Goal: Task Accomplishment & Management: Use online tool/utility

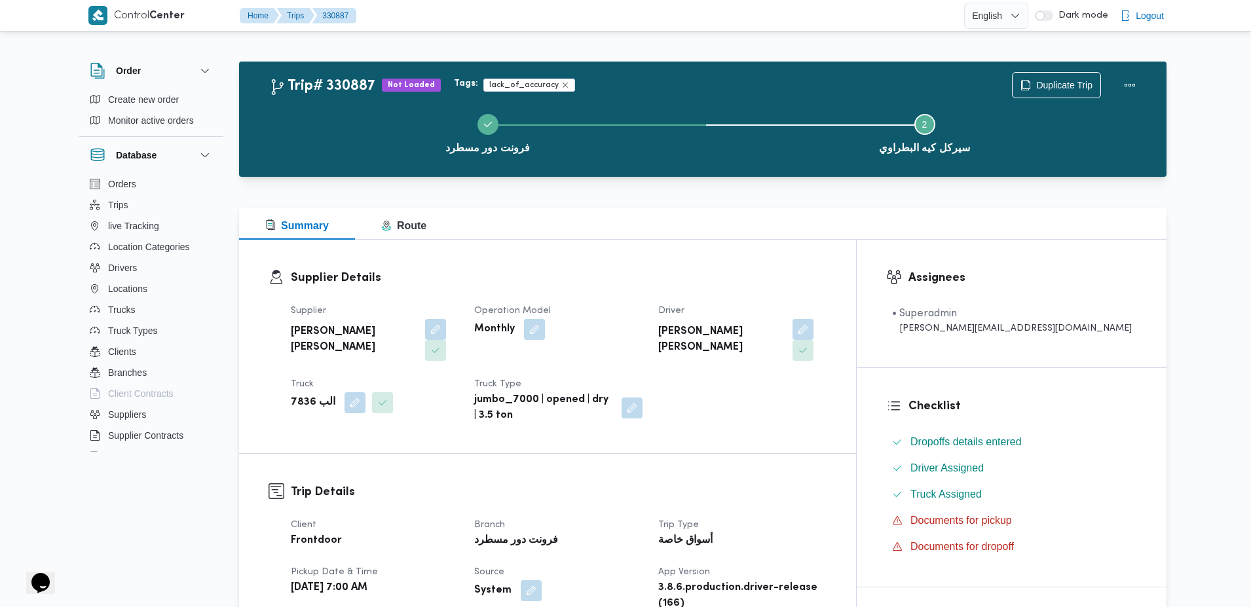
click at [338, 85] on h2 "Trip# 330887" at bounding box center [322, 86] width 106 height 17
drag, startPoint x: 338, startPoint y: 85, endPoint x: 398, endPoint y: 85, distance: 60.3
click at [398, 85] on div "Trip# 330887 Not Loaded" at bounding box center [355, 85] width 172 height 19
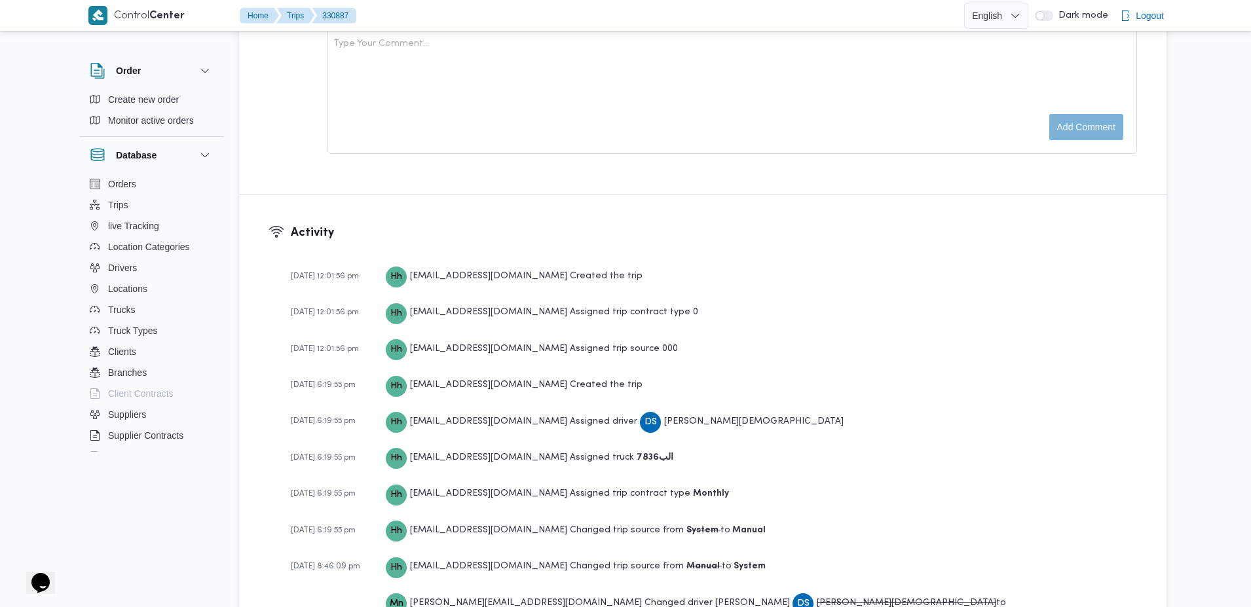
scroll to position [1790, 0]
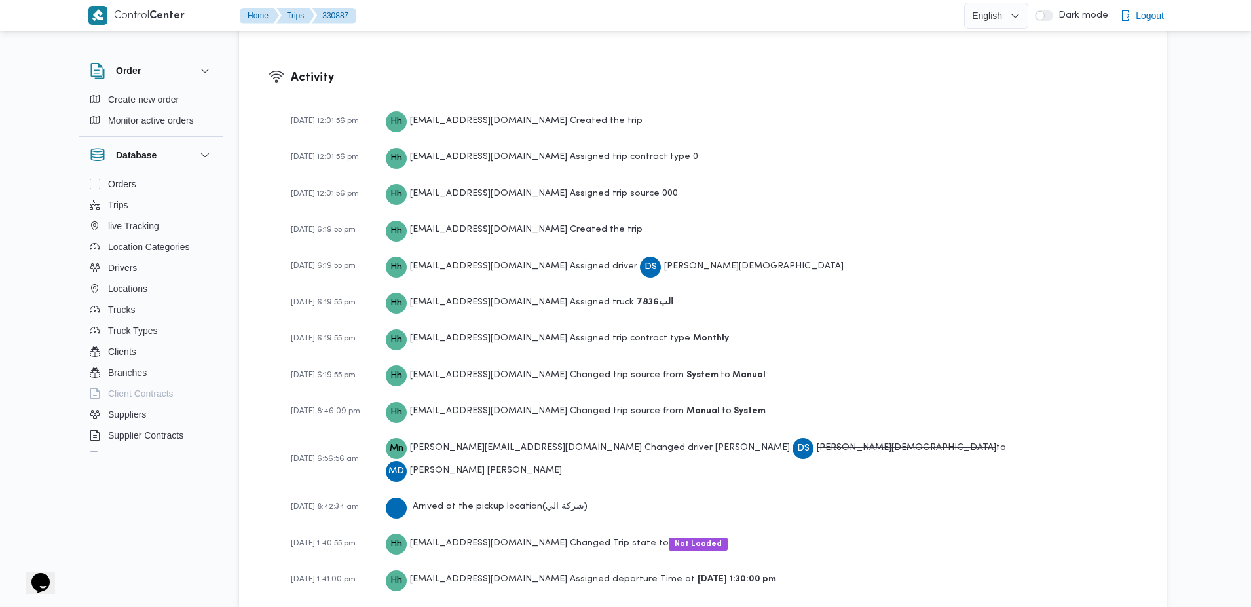
click at [420, 495] on div "Arrived at the pickup location ( شركة الي )" at bounding box center [487, 506] width 202 height 23
drag, startPoint x: 420, startPoint y: 457, endPoint x: 569, endPoint y: 452, distance: 148.8
click at [569, 495] on div "Arrived at the pickup location ( شركة الي )" at bounding box center [487, 506] width 202 height 23
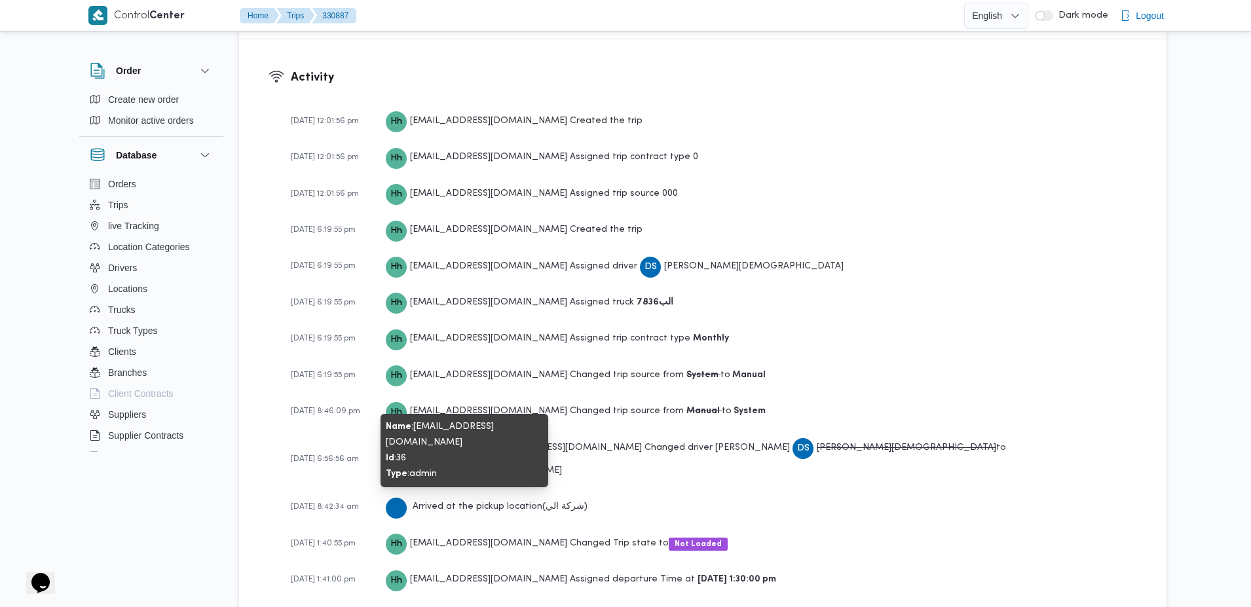
click at [432, 539] on span "[EMAIL_ADDRESS][DOMAIN_NAME]" at bounding box center [488, 543] width 157 height 9
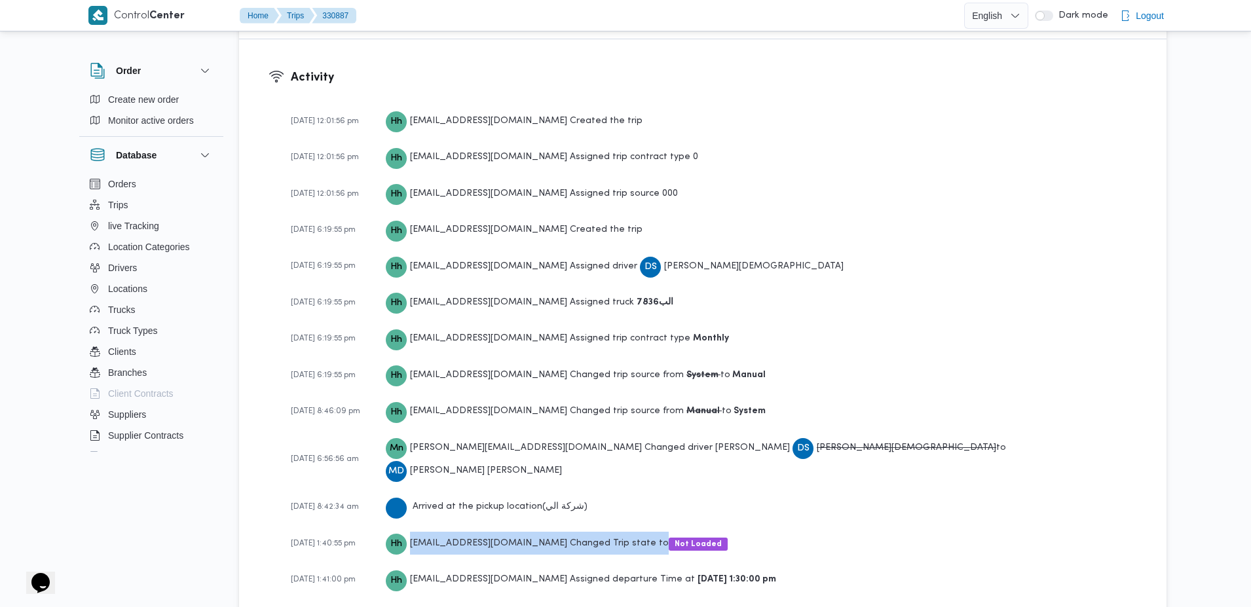
drag, startPoint x: 432, startPoint y: 496, endPoint x: 647, endPoint y: 485, distance: 215.8
click at [647, 532] on div "Hh hadeer.hesham@illa.com.eg Changed Trip state to Not Loaded" at bounding box center [557, 543] width 342 height 23
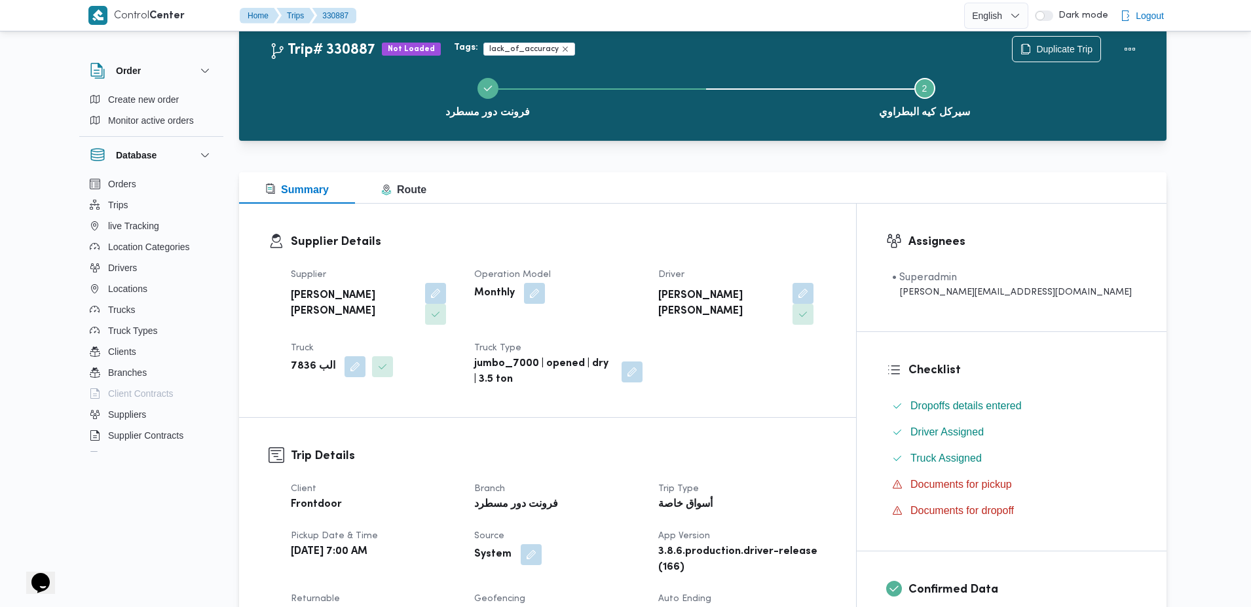
scroll to position [0, 0]
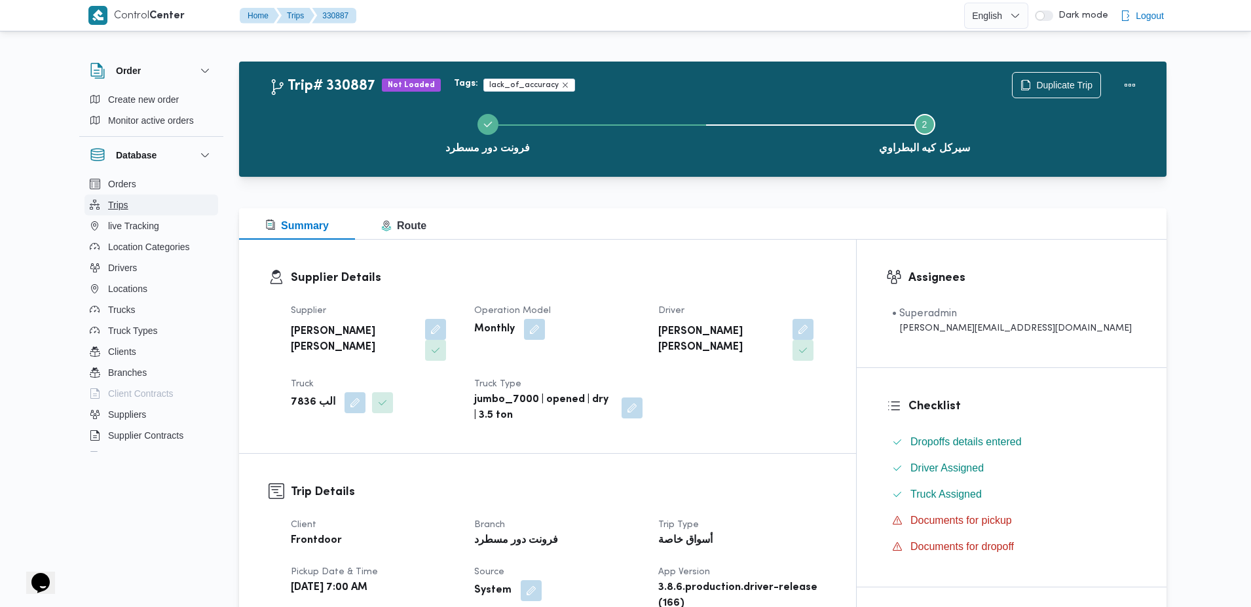
click at [131, 212] on button "Trips" at bounding box center [151, 205] width 134 height 21
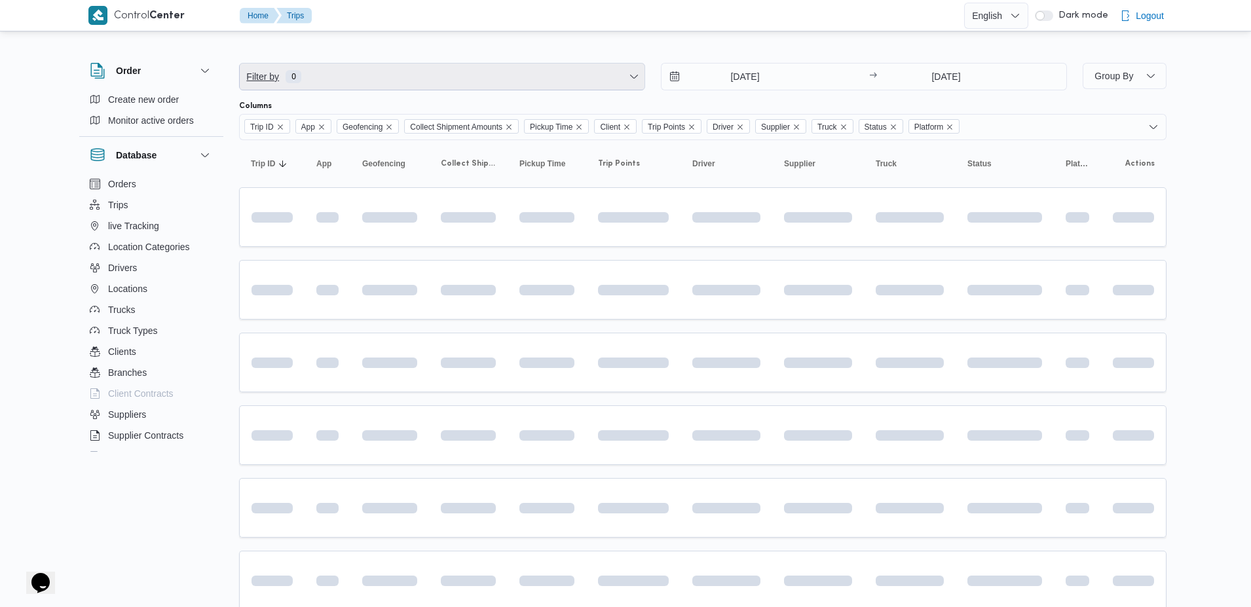
click at [377, 78] on span "Filter by 0" at bounding box center [442, 77] width 405 height 26
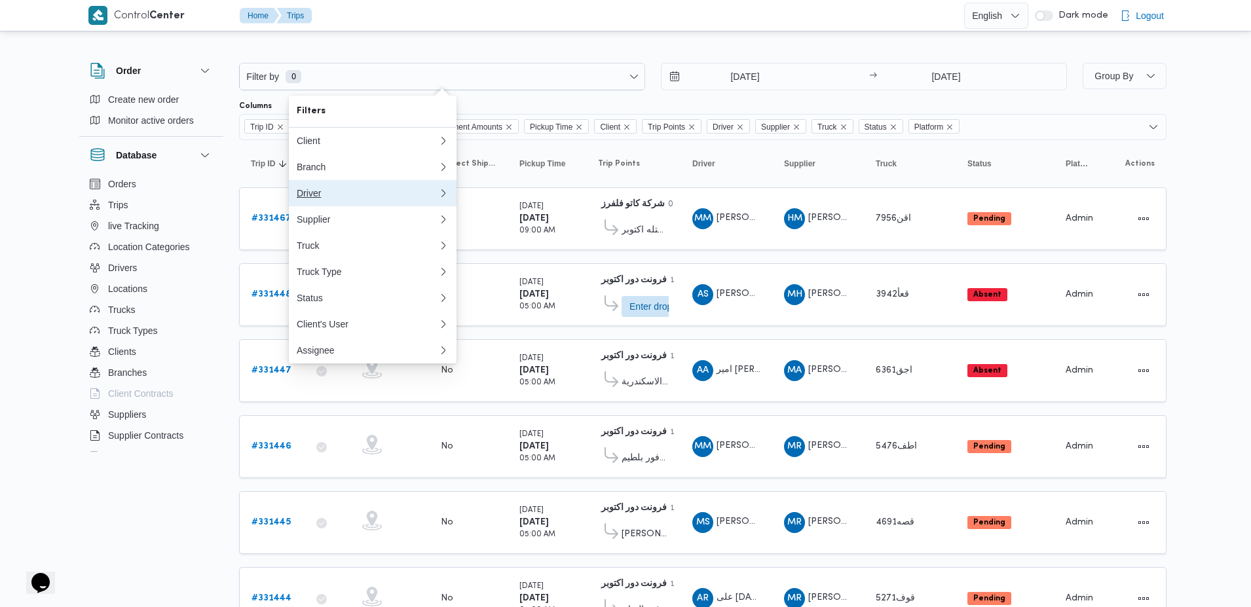
click at [339, 205] on button "Driver" at bounding box center [373, 193] width 168 height 26
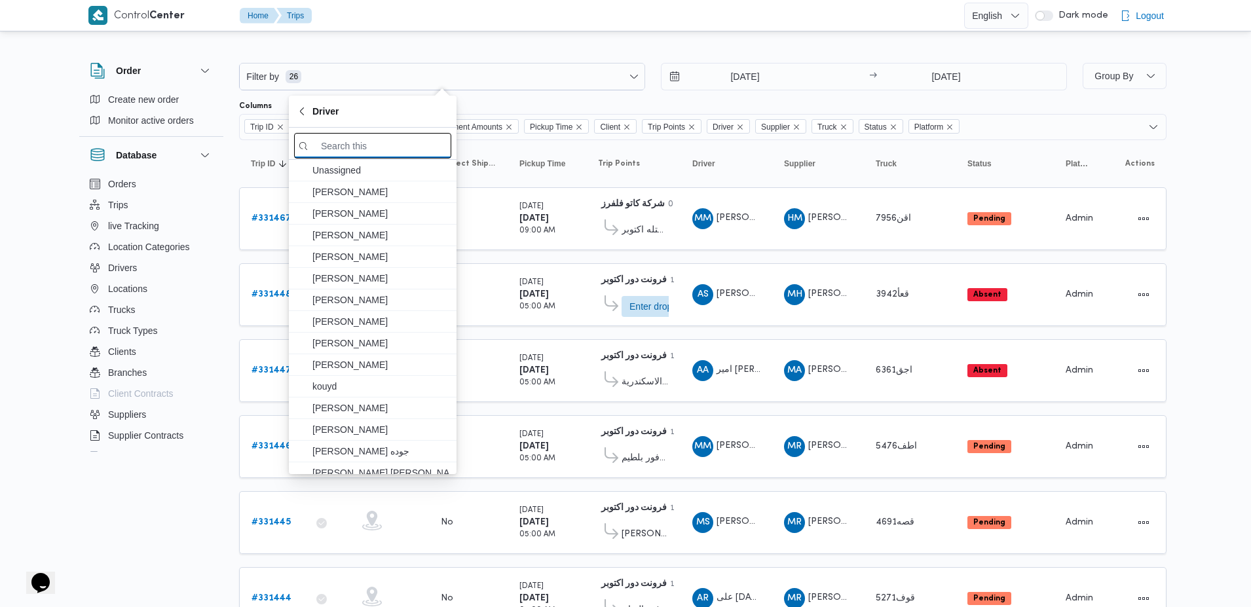
click at [359, 143] on input "search filters" at bounding box center [372, 146] width 157 height 26
click at [379, 133] on input "search filters" at bounding box center [372, 146] width 157 height 26
paste input "[PERSON_NAME] [PERSON_NAME]"
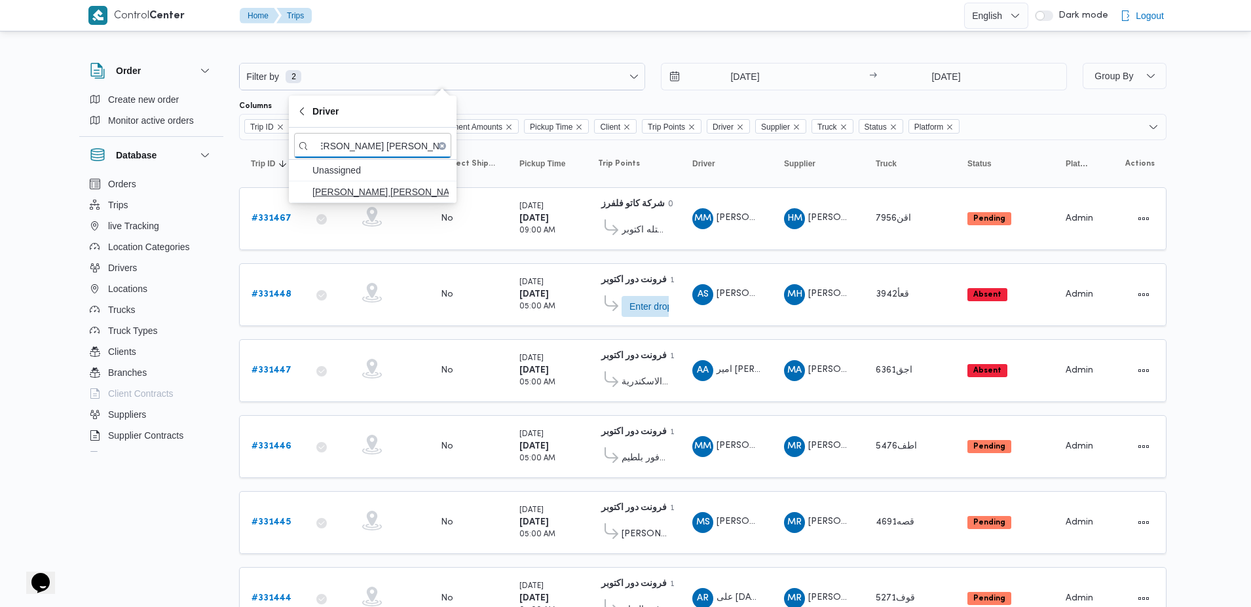
type input "[PERSON_NAME] [PERSON_NAME]"
click at [381, 193] on span "[PERSON_NAME] [PERSON_NAME]" at bounding box center [380, 192] width 136 height 16
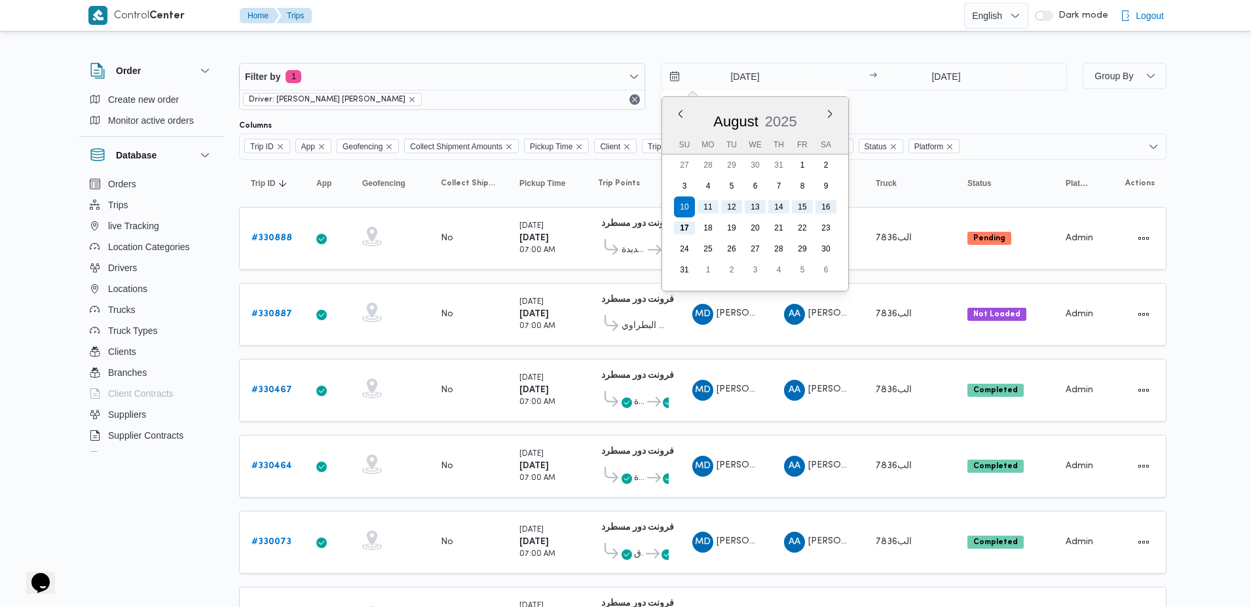
scroll to position [0, 13]
click at [779, 84] on input "10/8/2025" at bounding box center [736, 77] width 149 height 26
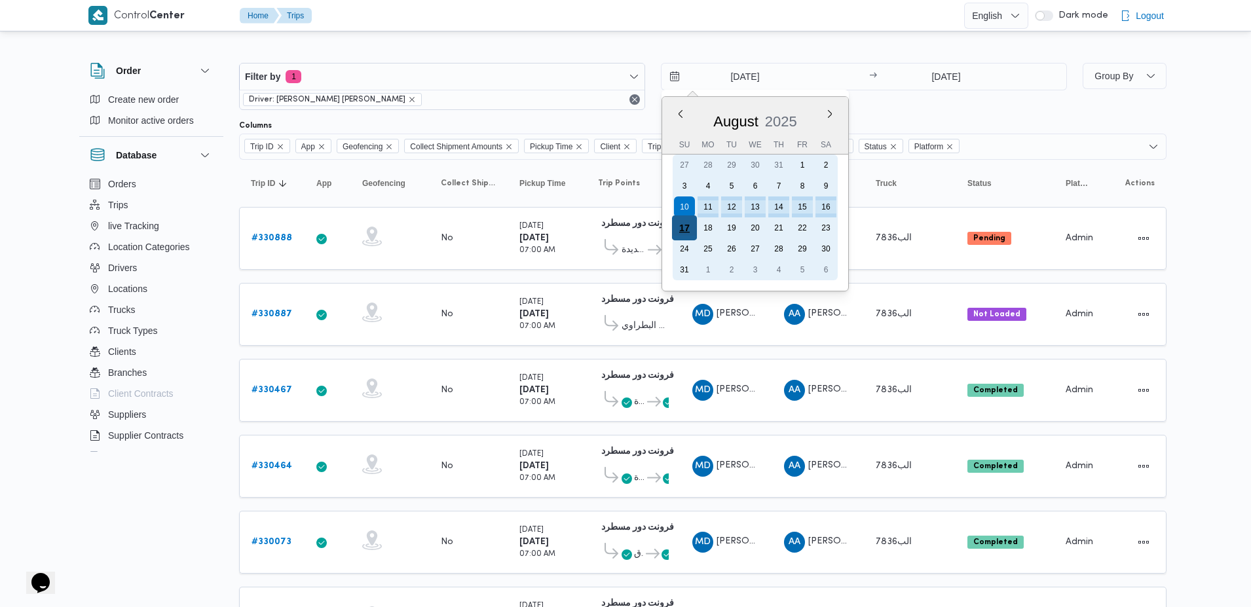
click at [682, 226] on div "17" at bounding box center [684, 228] width 25 height 25
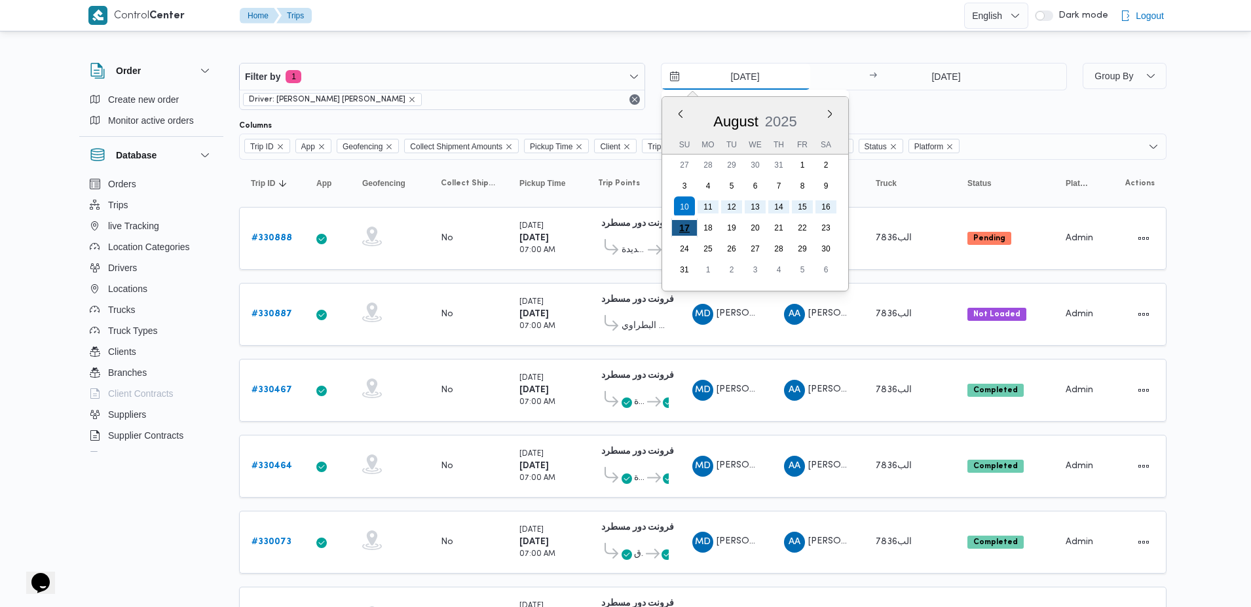
type input "17/8/2025"
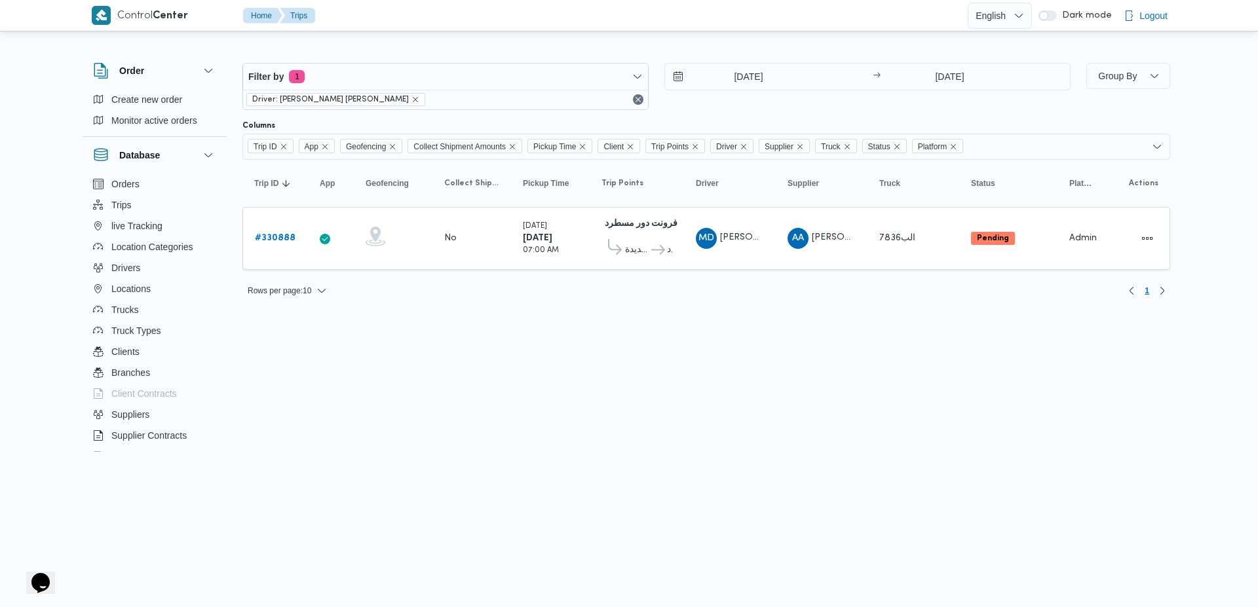
click at [840, 108] on div "17/8/2025 → 17/8/2025" at bounding box center [867, 86] width 406 height 47
click at [276, 236] on b "# 330888" at bounding box center [275, 238] width 41 height 9
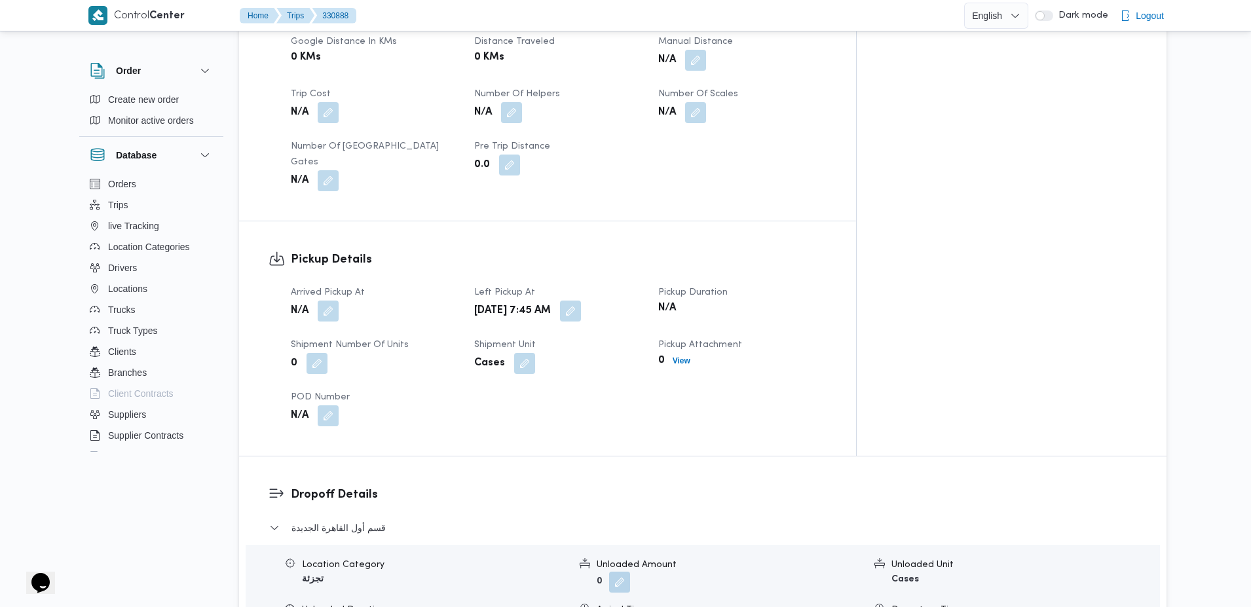
scroll to position [1866, 0]
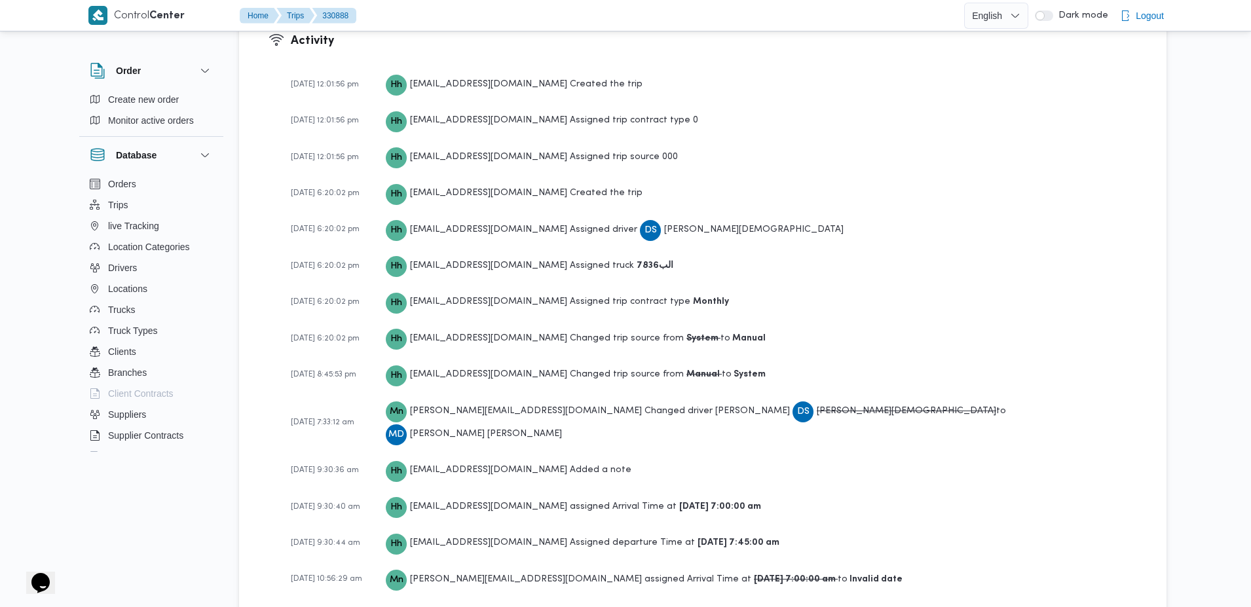
click at [299, 419] on span "[DATE] 7:33:12 am" at bounding box center [323, 423] width 64 height 8
drag, startPoint x: 299, startPoint y: 381, endPoint x: 358, endPoint y: 384, distance: 59.7
click at [354, 419] on span "[DATE] 7:33:12 am" at bounding box center [323, 423] width 64 height 8
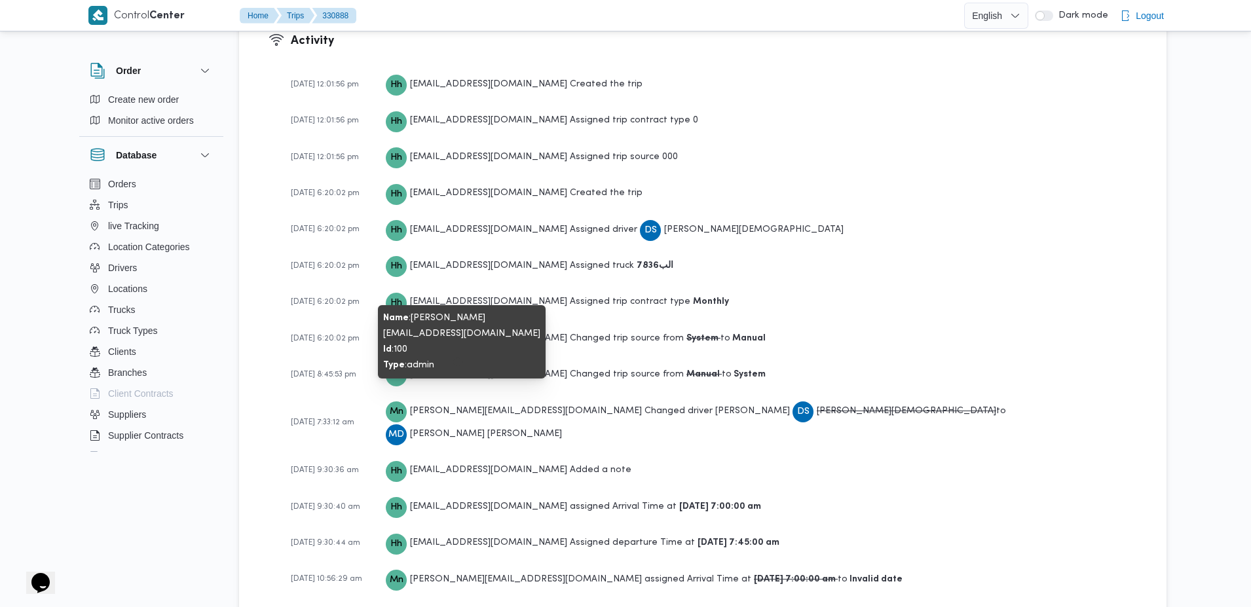
click at [450, 400] on span "Mn mohamed.nabil@illa.com.eg" at bounding box center [514, 411] width 256 height 23
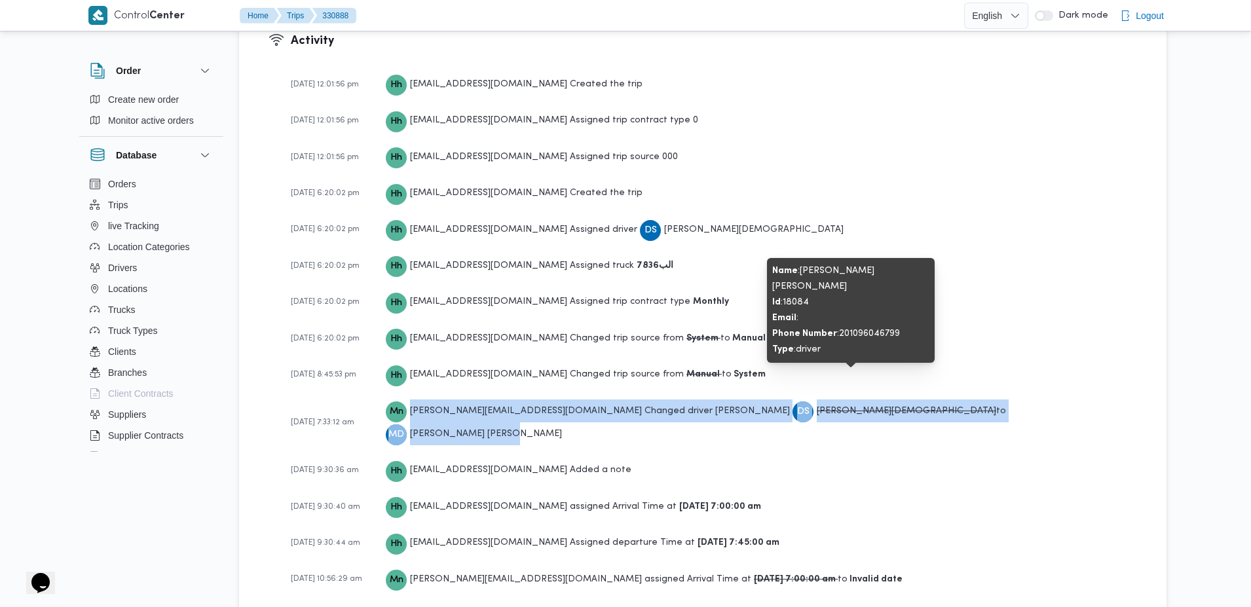
drag, startPoint x: 450, startPoint y: 379, endPoint x: 853, endPoint y: 386, distance: 402.9
click at [853, 400] on div "Mn mohamed.nabil@illa.com.eg Changed driver from DS ضياء شمس الدين فتحي مسلمي t…" at bounding box center [761, 423] width 751 height 47
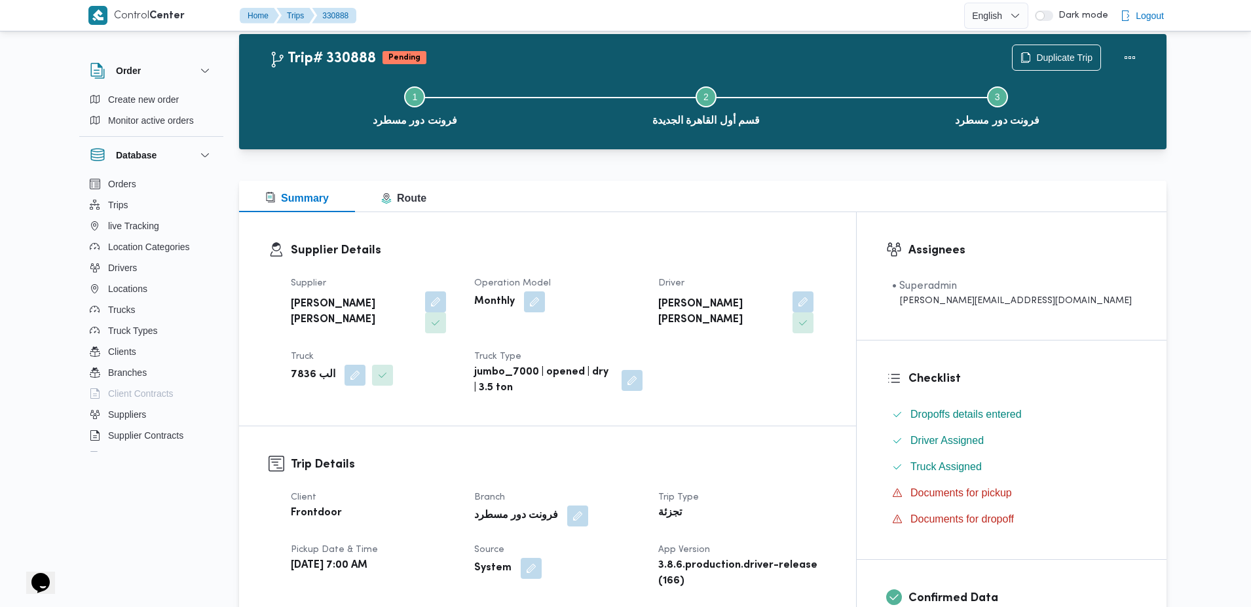
scroll to position [0, 0]
